Goal: Navigation & Orientation: Find specific page/section

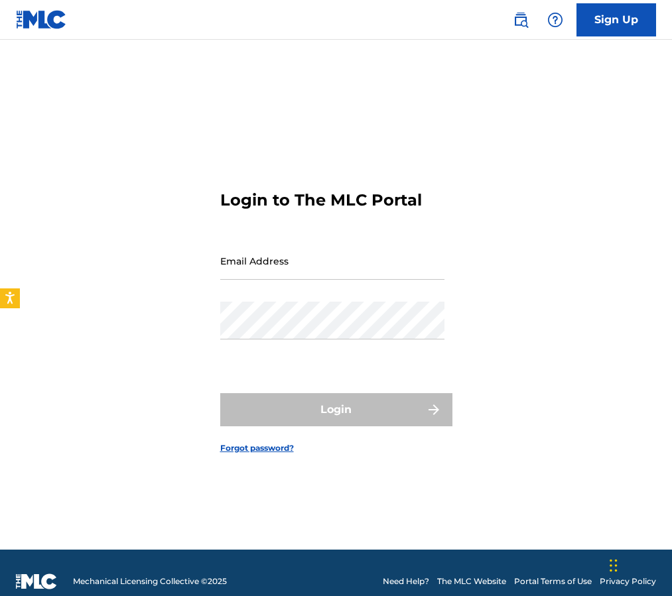
click at [279, 267] on input "Email Address" at bounding box center [332, 261] width 224 height 38
type input "[EMAIL_ADDRESS][DOMAIN_NAME]"
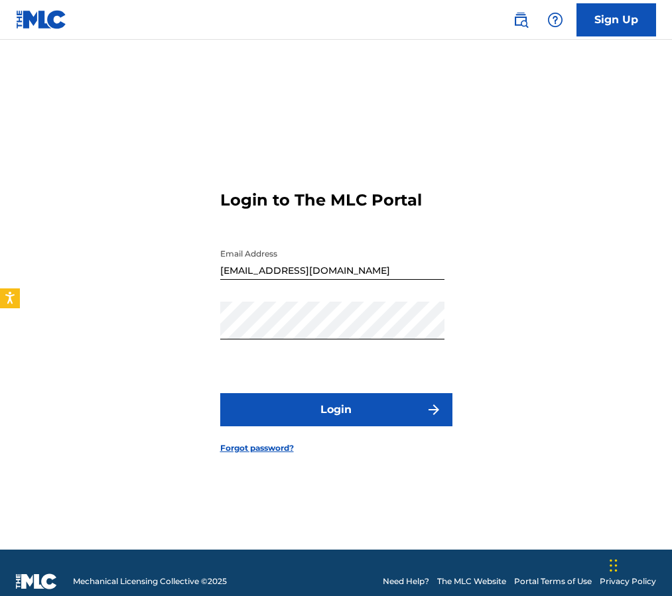
click at [325, 402] on button "Login" at bounding box center [336, 409] width 232 height 33
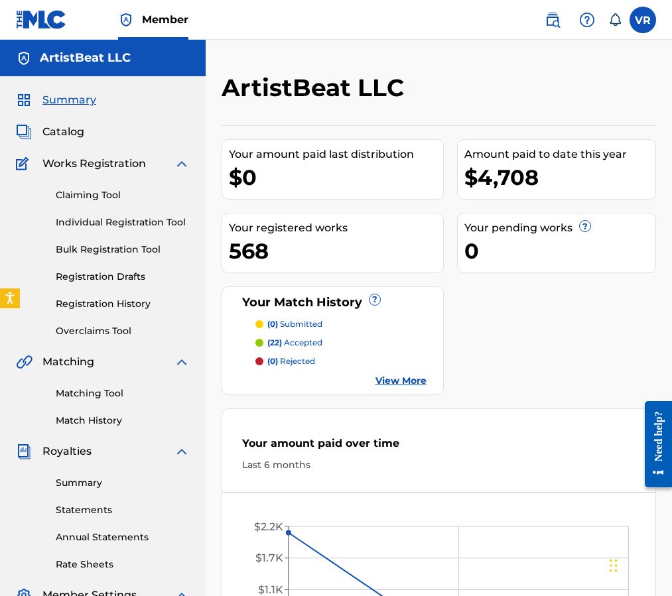
click at [83, 136] on span "Catalog" at bounding box center [63, 132] width 42 height 16
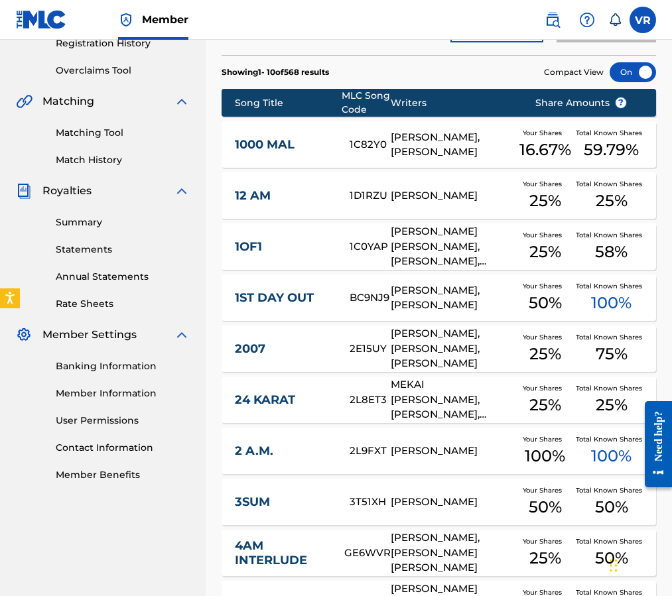
scroll to position [332, 0]
